Goal: Transaction & Acquisition: Purchase product/service

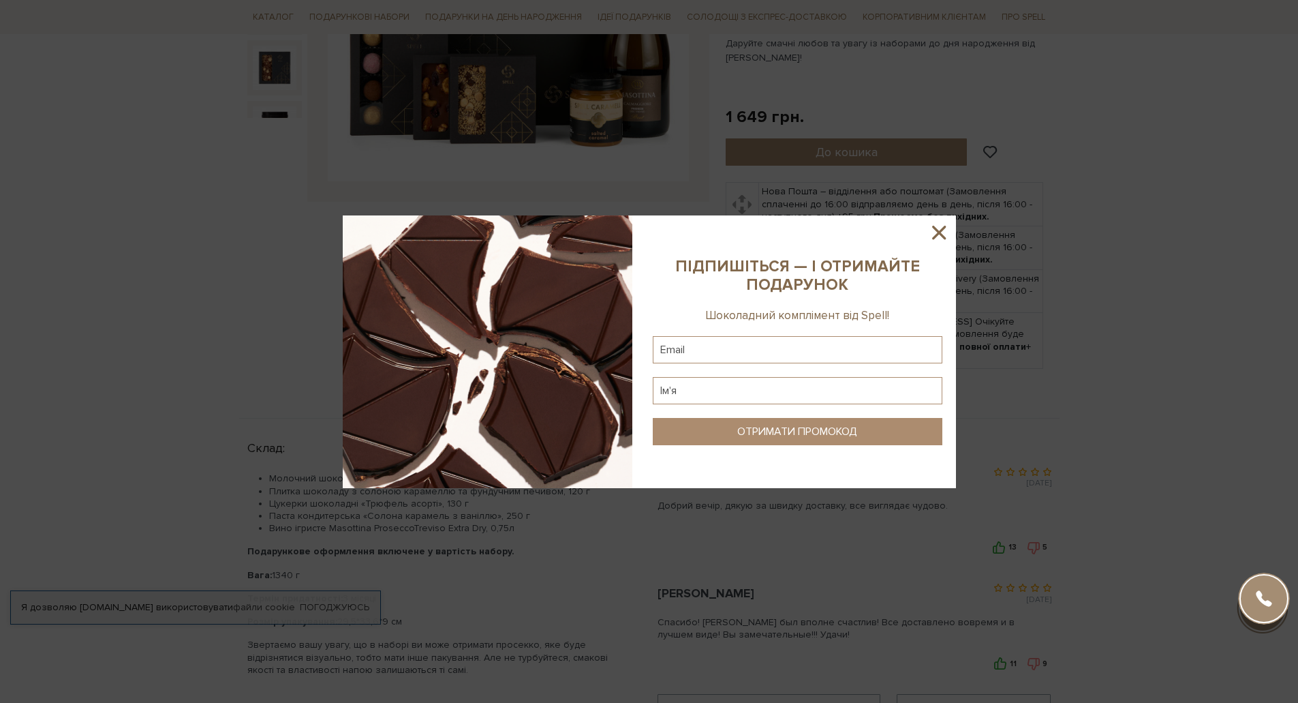
scroll to position [477, 0]
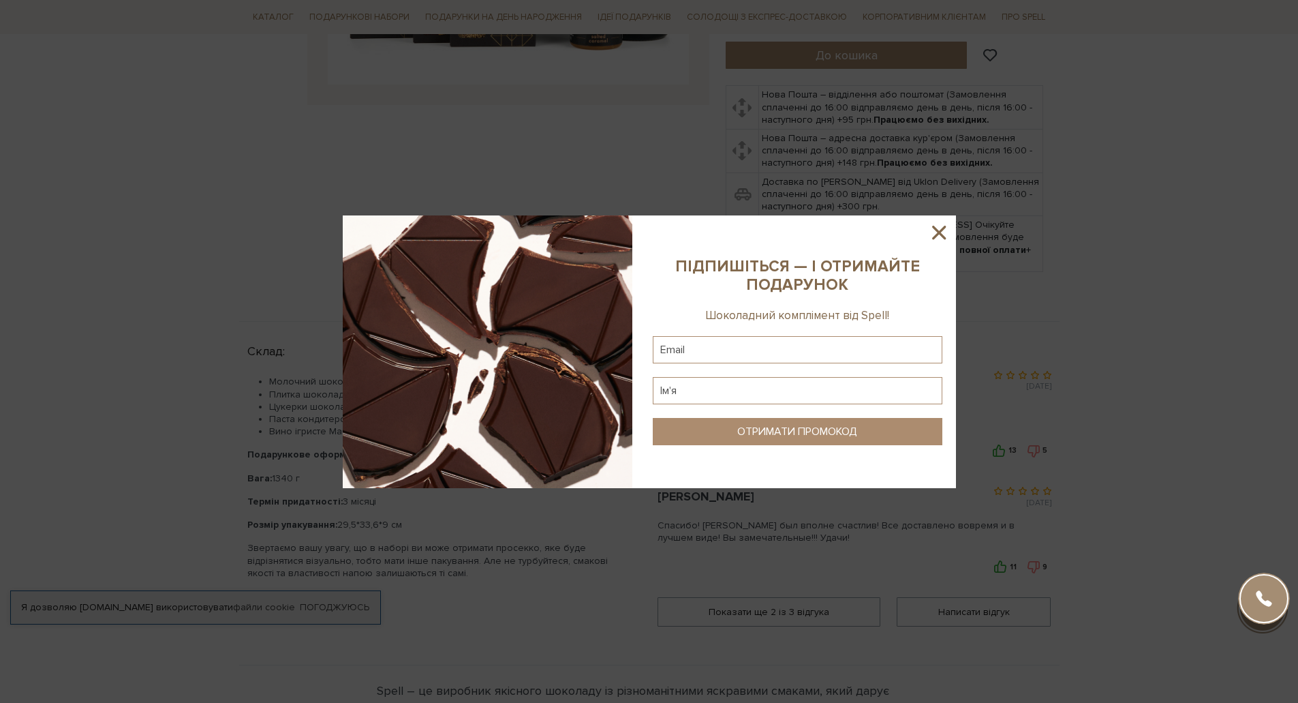
click at [938, 231] on icon at bounding box center [939, 233] width 14 height 14
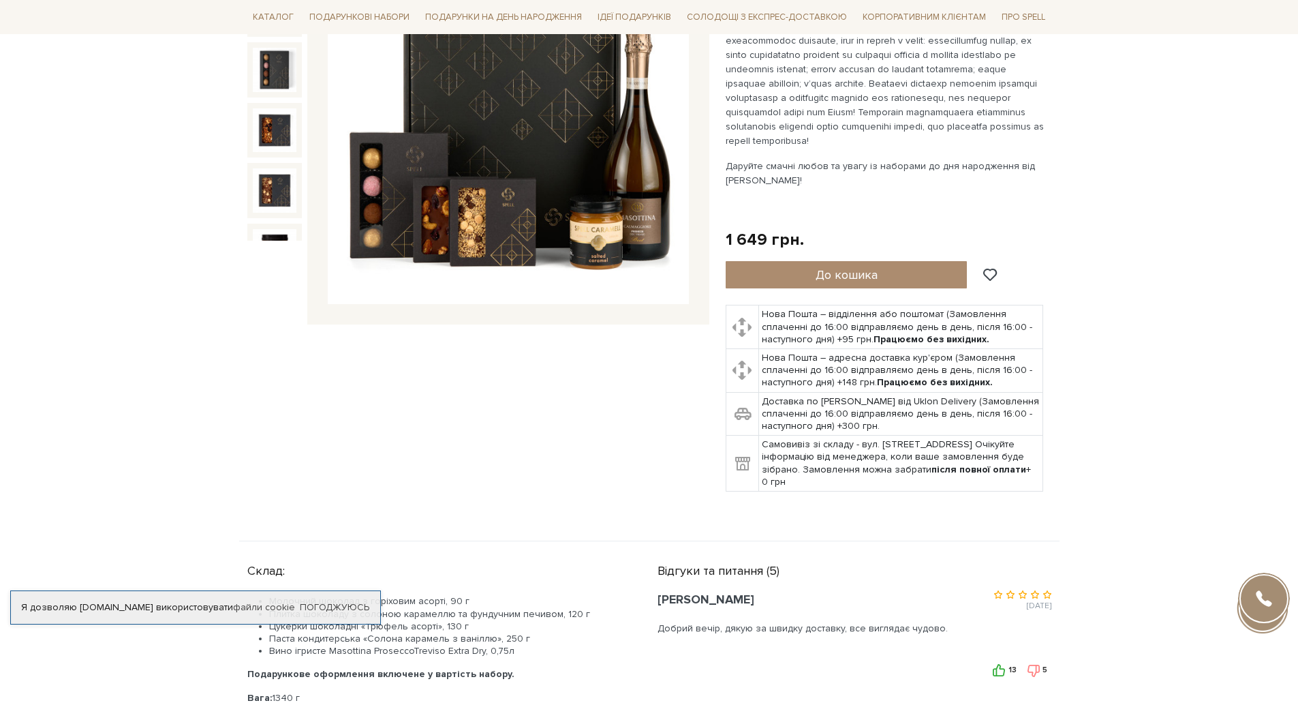
scroll to position [68, 0]
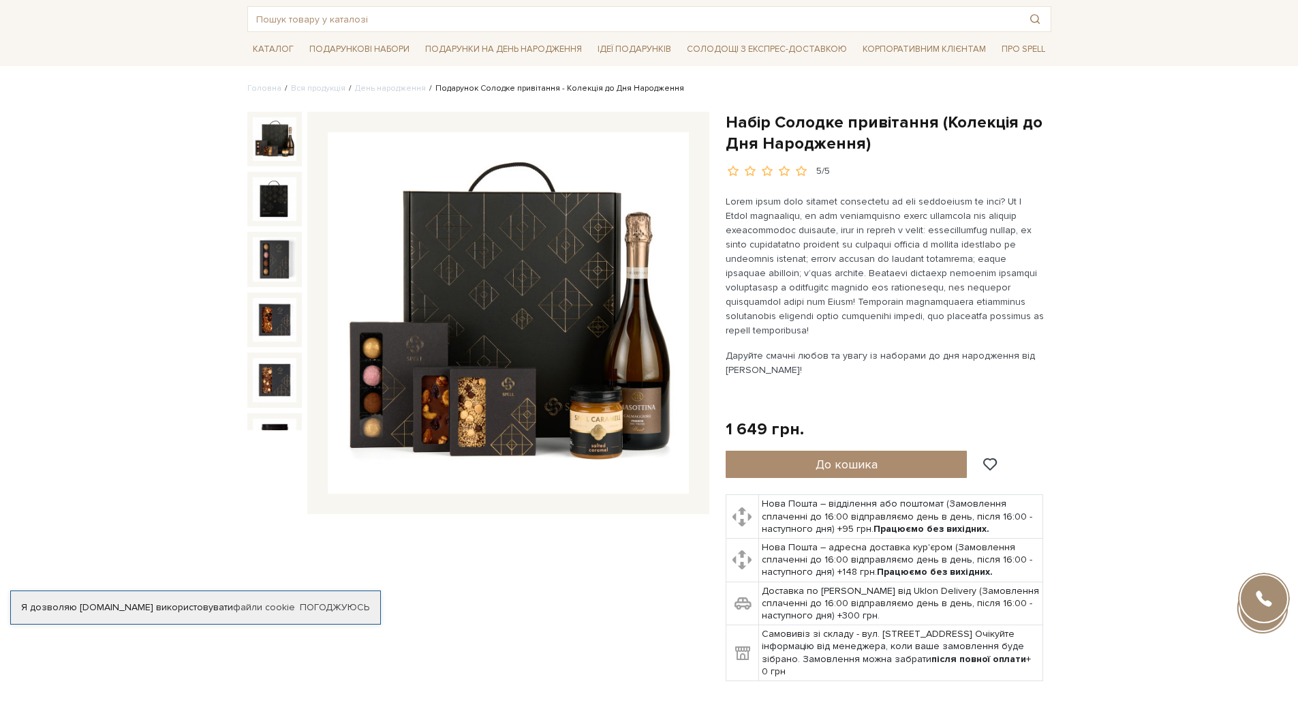
click at [481, 283] on img at bounding box center [508, 312] width 361 height 361
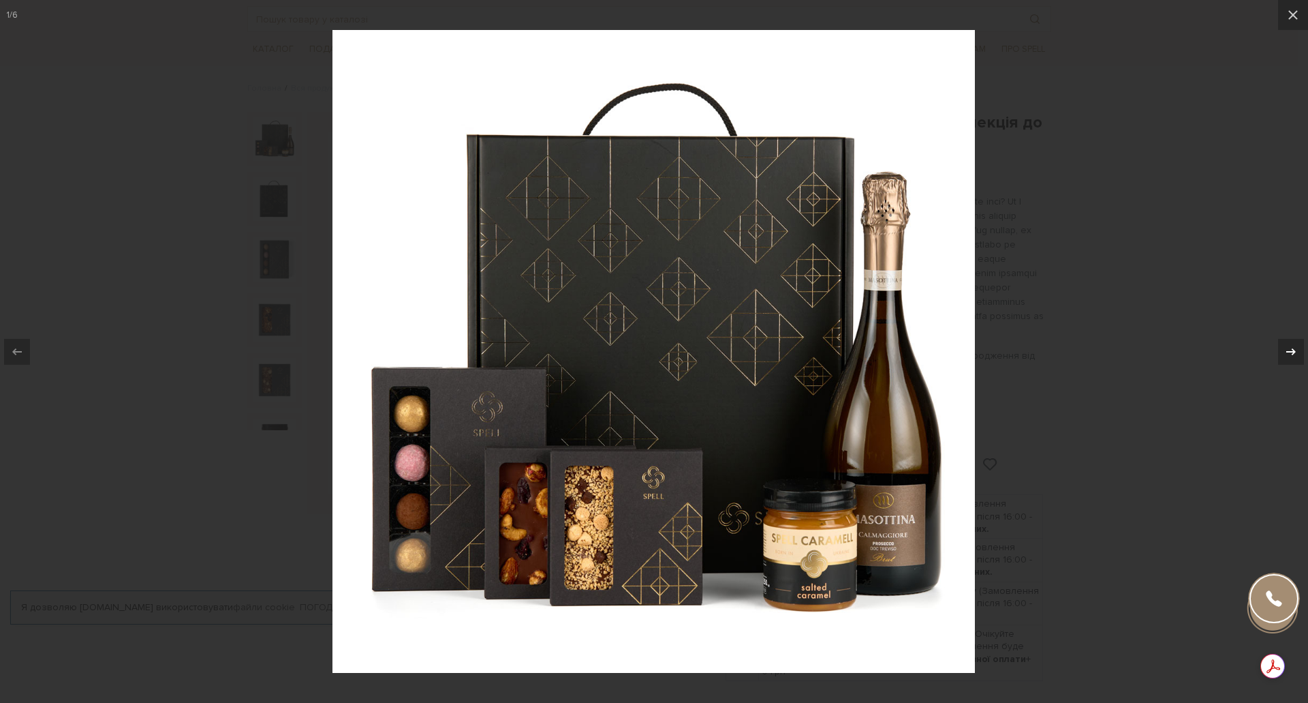
click at [1297, 358] on div at bounding box center [1291, 352] width 26 height 26
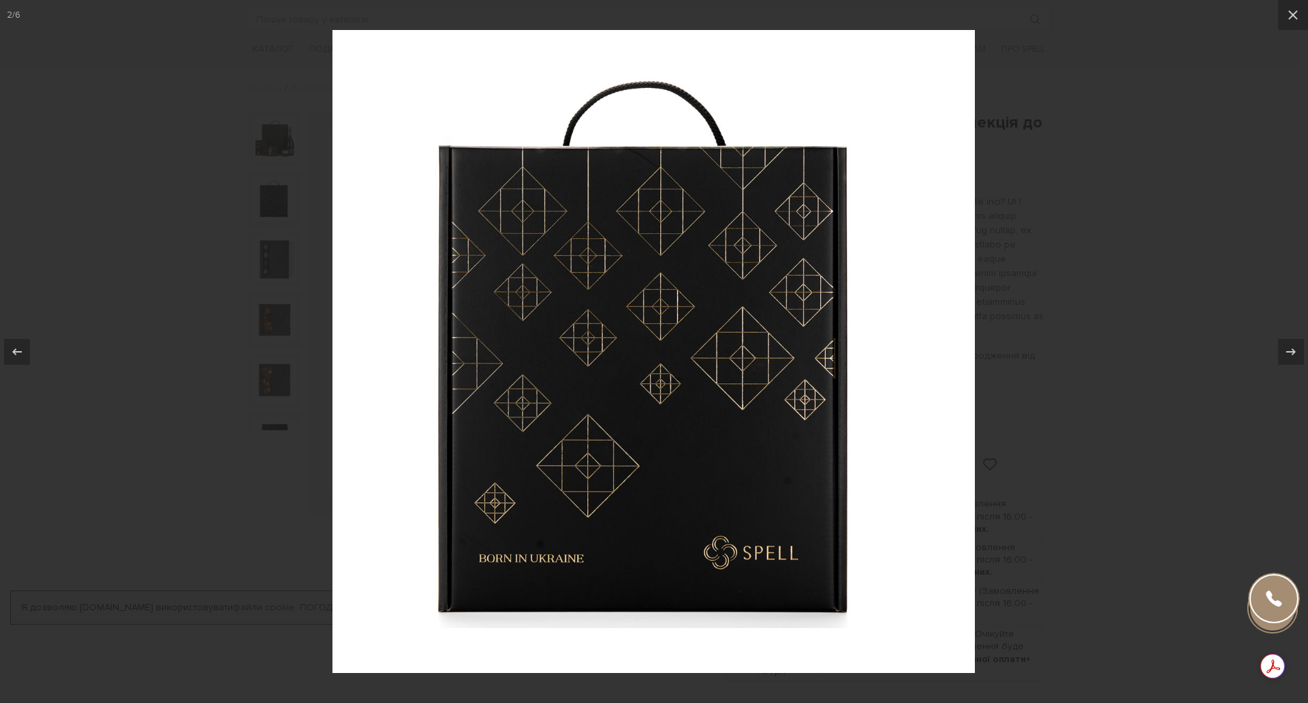
click at [1128, 403] on div at bounding box center [654, 351] width 1308 height 703
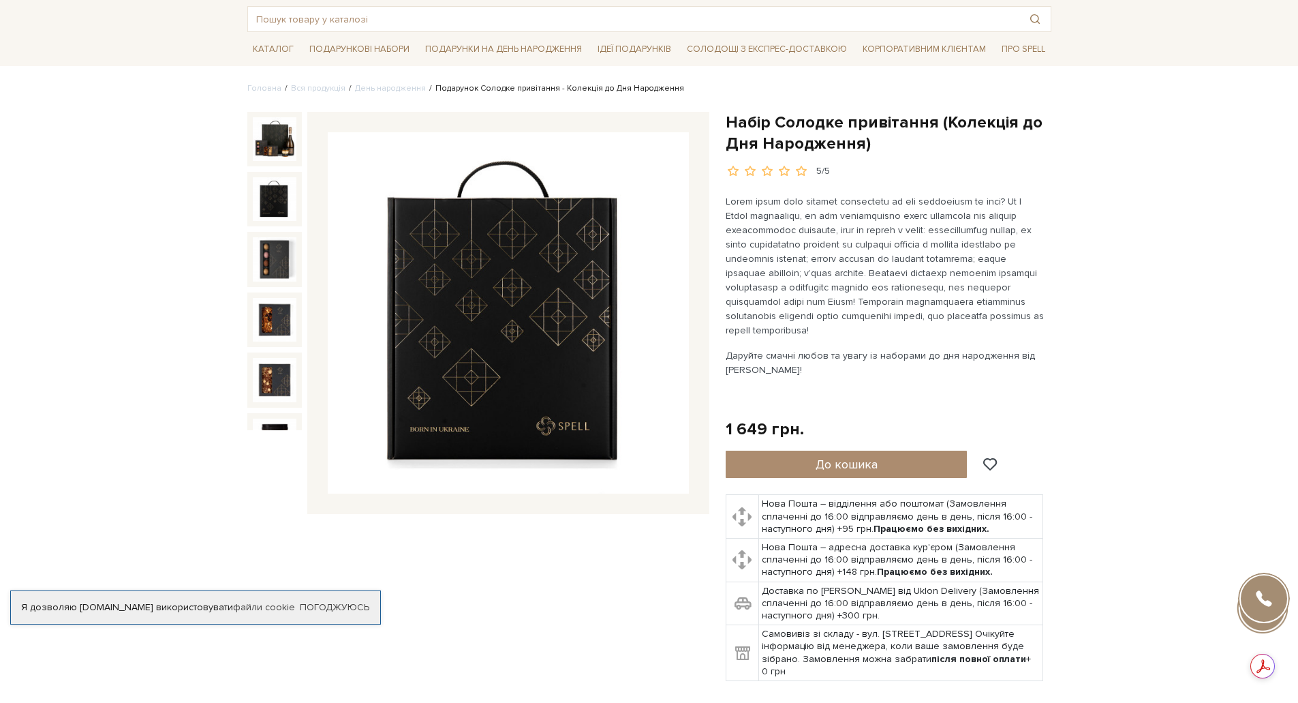
click at [283, 200] on img at bounding box center [275, 199] width 44 height 44
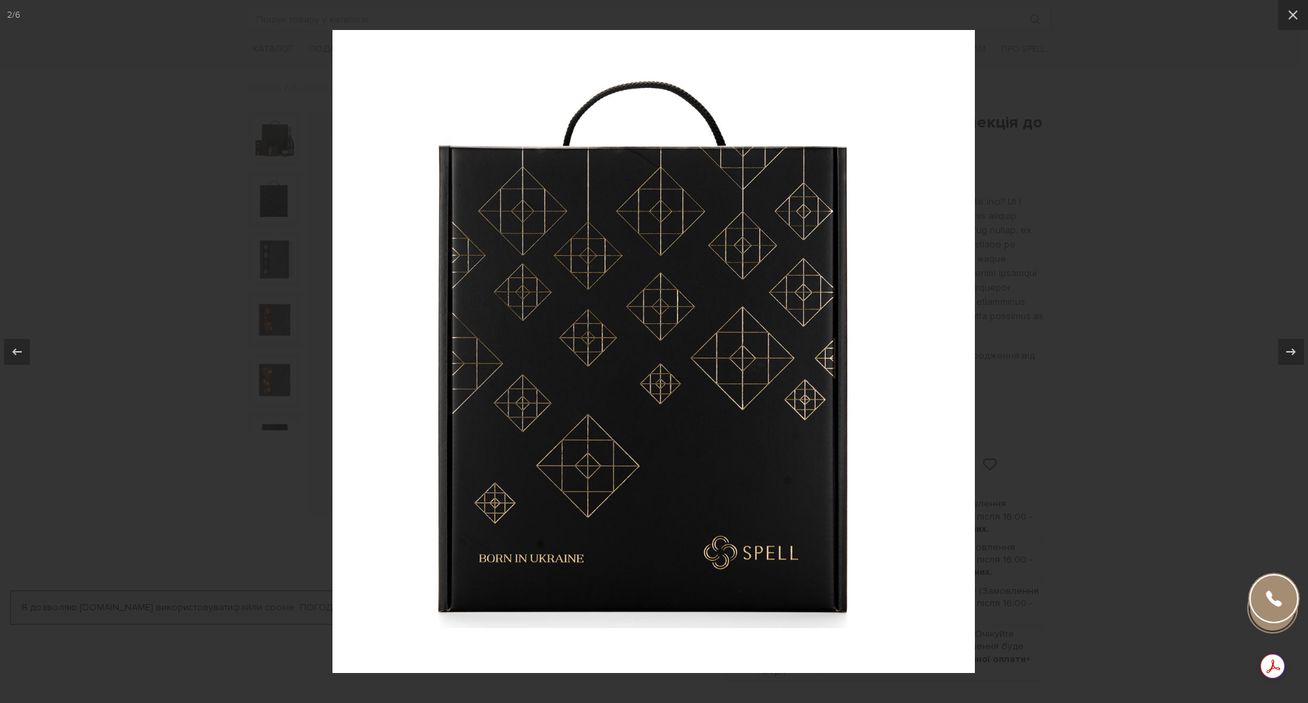
click at [1063, 223] on div at bounding box center [654, 351] width 1308 height 703
